Goal: Transaction & Acquisition: Purchase product/service

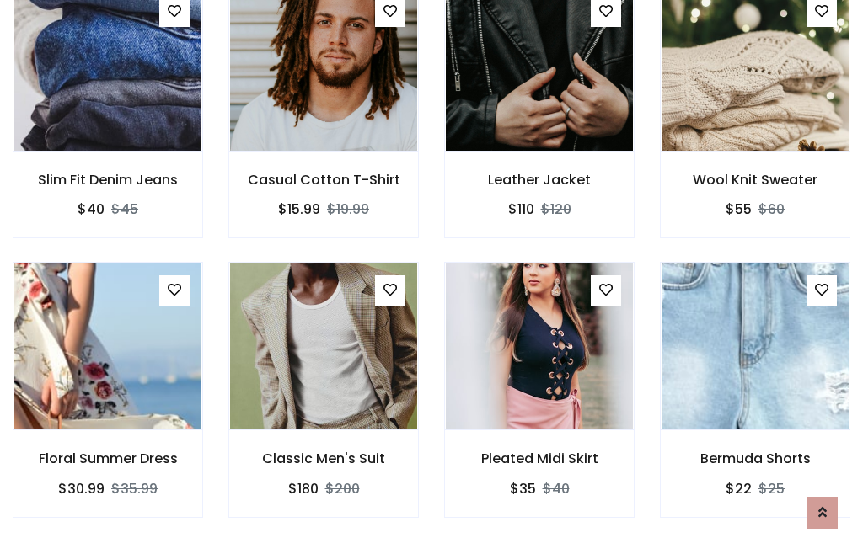
click at [431, 276] on div "Pleated Midi Skirt $35 $40" at bounding box center [539, 401] width 216 height 279
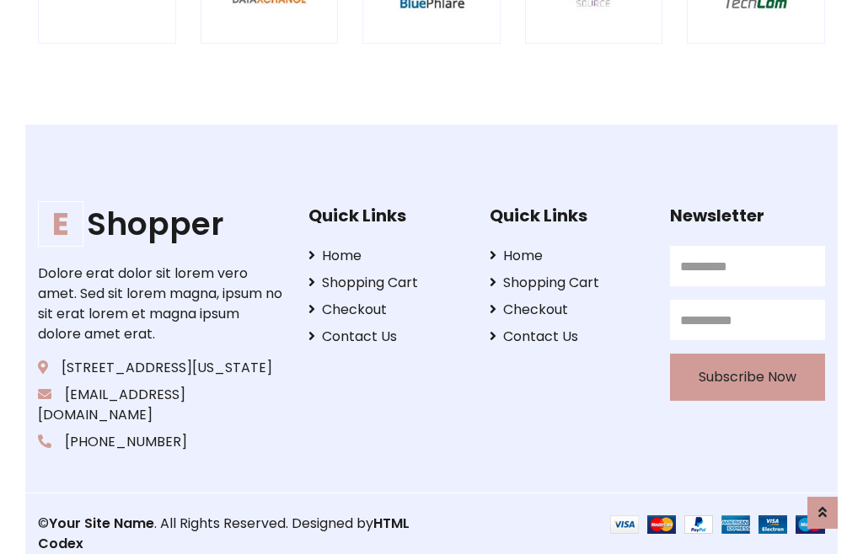
scroll to position [3207, 0]
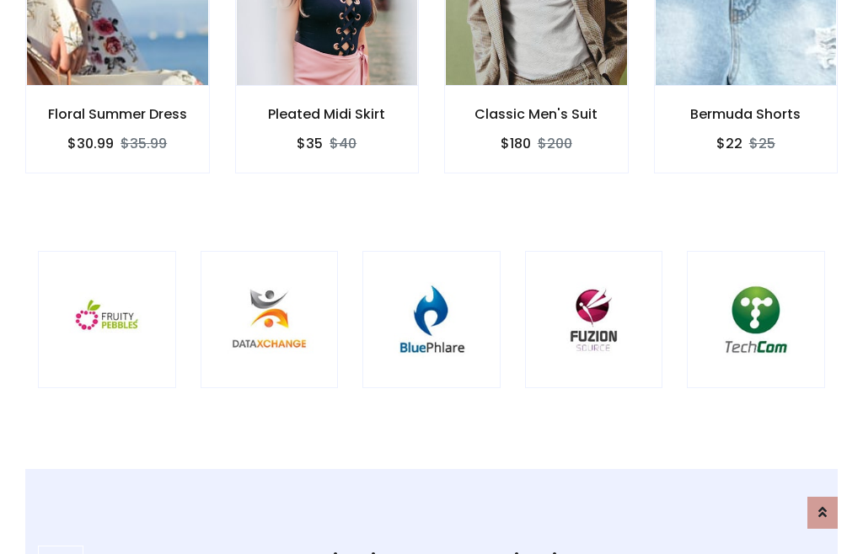
click at [431, 277] on img at bounding box center [431, 320] width 96 height 96
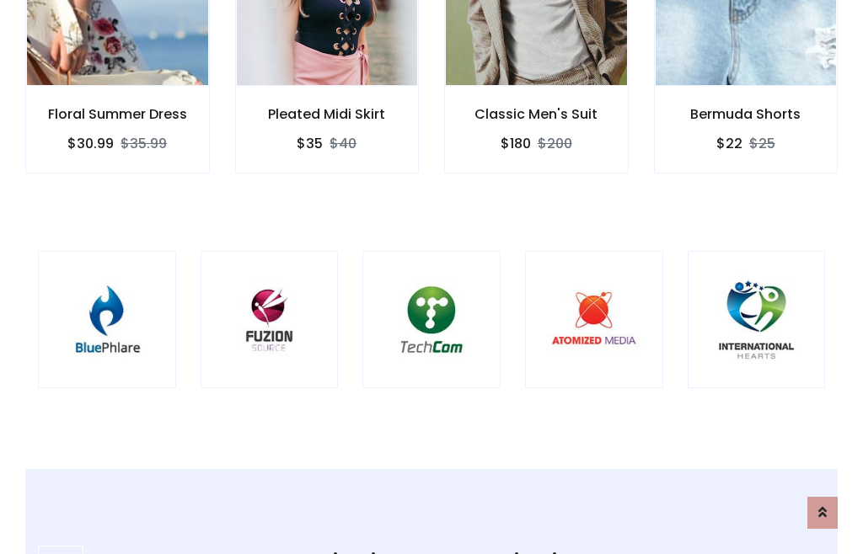
click at [431, 277] on img at bounding box center [431, 320] width 96 height 96
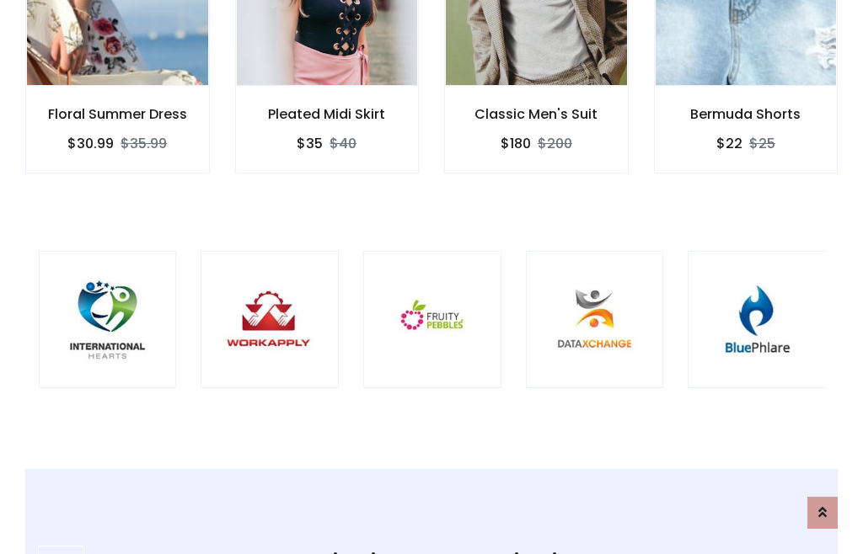
click at [431, 277] on img at bounding box center [432, 320] width 96 height 96
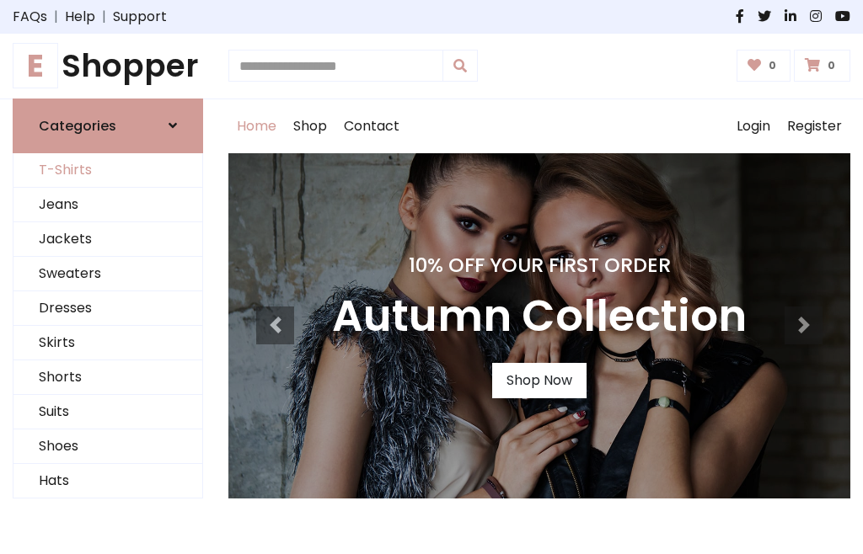
click at [108, 170] on link "T-Shirts" at bounding box center [107, 170] width 189 height 35
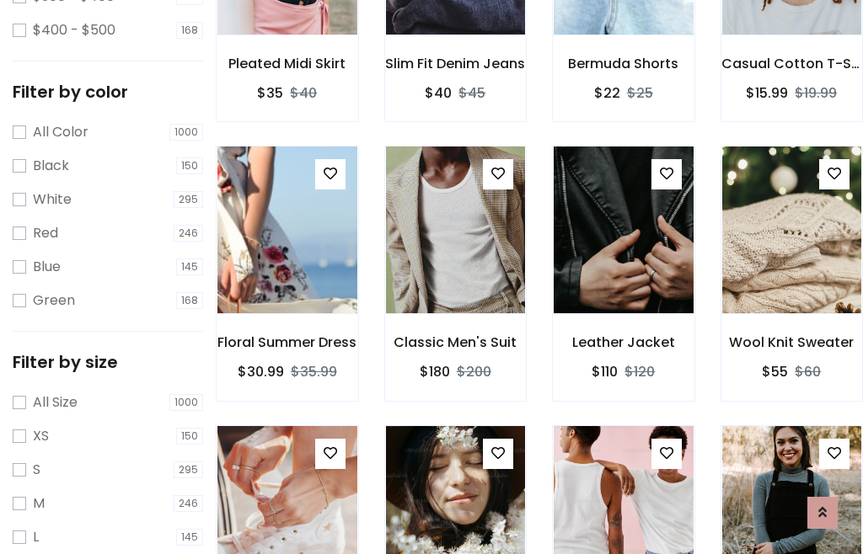
scroll to position [156, 0]
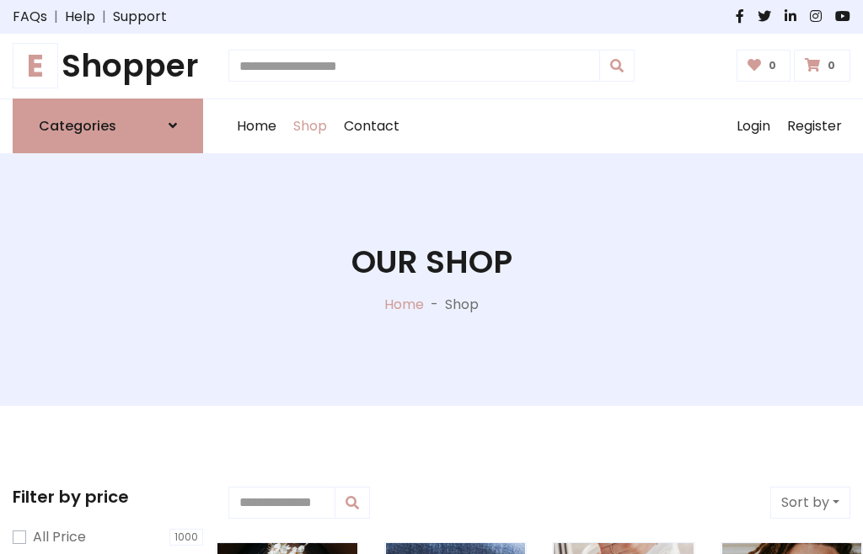
click at [108, 66] on h1 "E Shopper" at bounding box center [108, 66] width 190 height 38
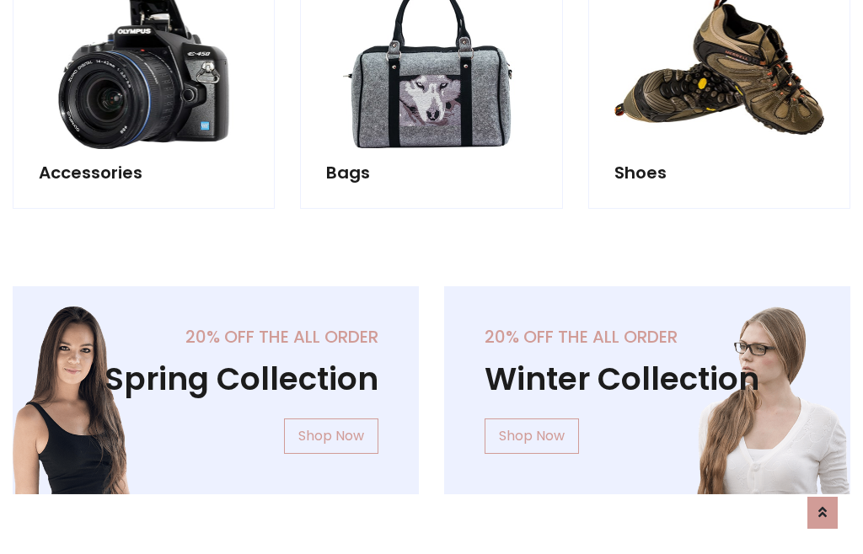
scroll to position [1637, 0]
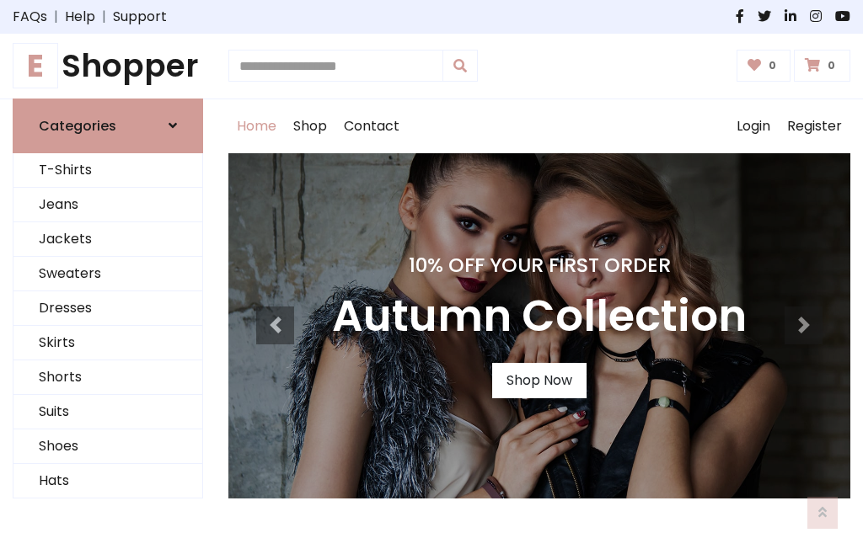
scroll to position [553, 0]
